Goal: Task Accomplishment & Management: Use online tool/utility

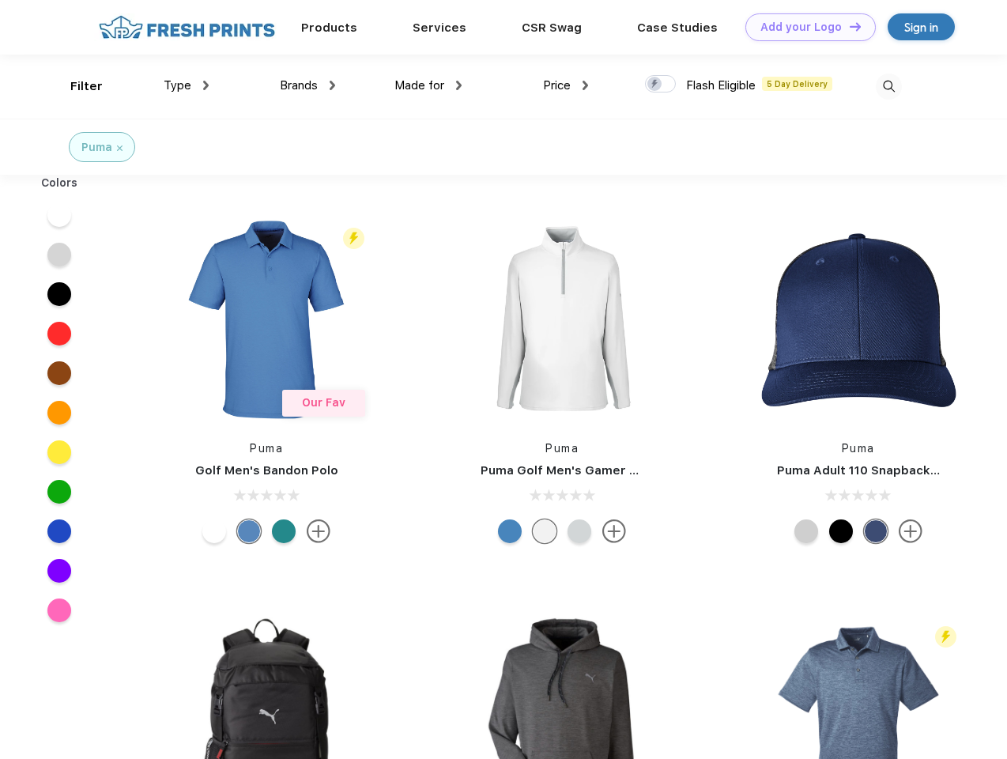
click at [804, 27] on link "Add your Logo Design Tool" at bounding box center [810, 27] width 130 height 28
click at [0, 0] on div "Design Tool" at bounding box center [0, 0] width 0 height 0
click at [848, 26] on link "Add your Logo Design Tool" at bounding box center [810, 27] width 130 height 28
click at [76, 86] on div "Filter" at bounding box center [86, 86] width 32 height 18
click at [186, 85] on span "Type" at bounding box center [178, 85] width 28 height 14
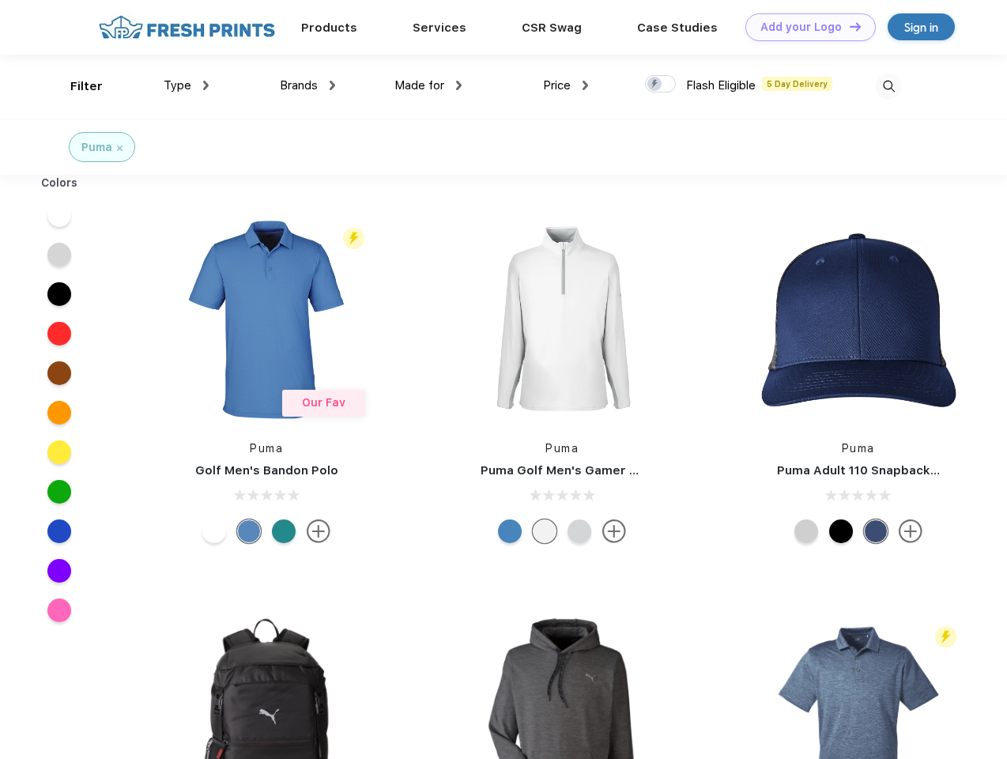
click at [307, 85] on span "Brands" at bounding box center [299, 85] width 38 height 14
click at [428, 85] on span "Made for" at bounding box center [419, 85] width 50 height 14
click at [566, 85] on span "Price" at bounding box center [557, 85] width 28 height 14
click at [661, 85] on div at bounding box center [660, 83] width 31 height 17
click at [655, 85] on input "checkbox" at bounding box center [650, 79] width 10 height 10
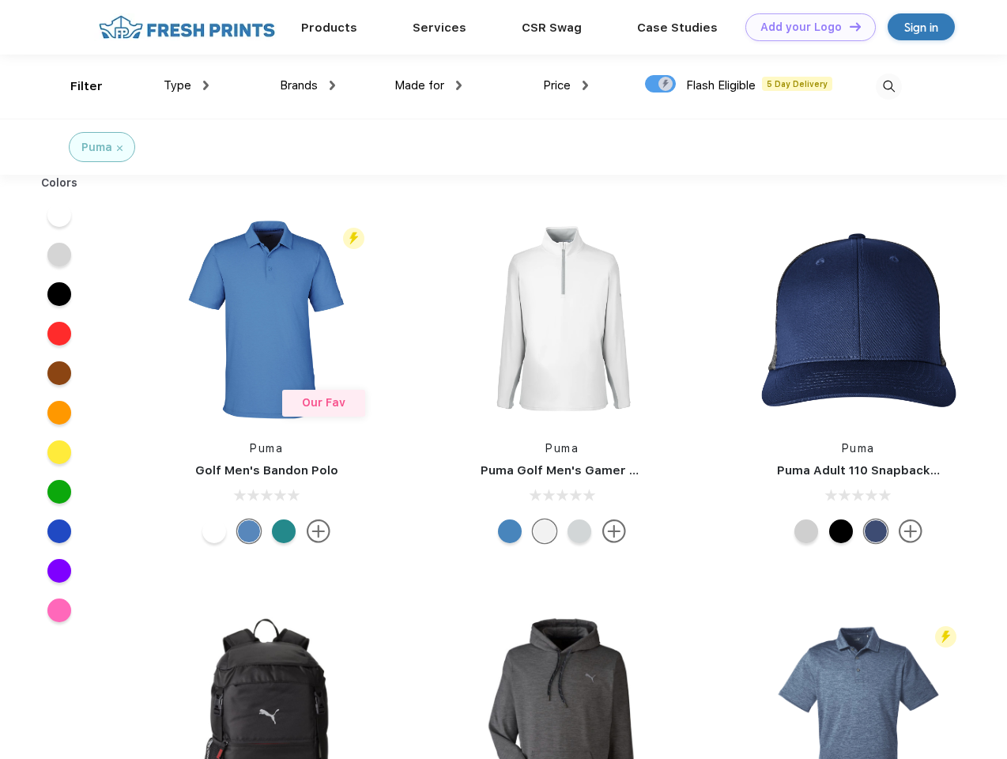
click at [888, 86] on img at bounding box center [889, 86] width 26 height 26
